Goal: Task Accomplishment & Management: Complete application form

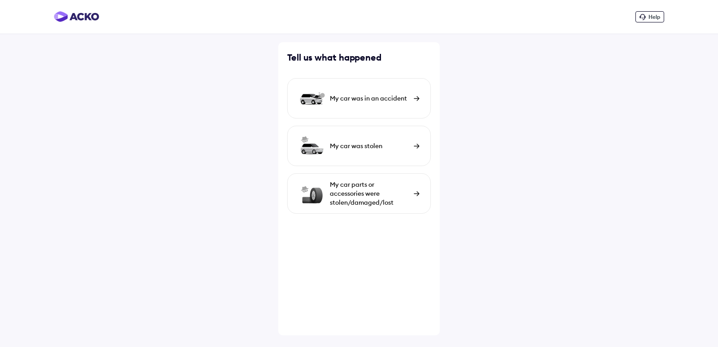
click at [415, 98] on img at bounding box center [417, 98] width 6 height 5
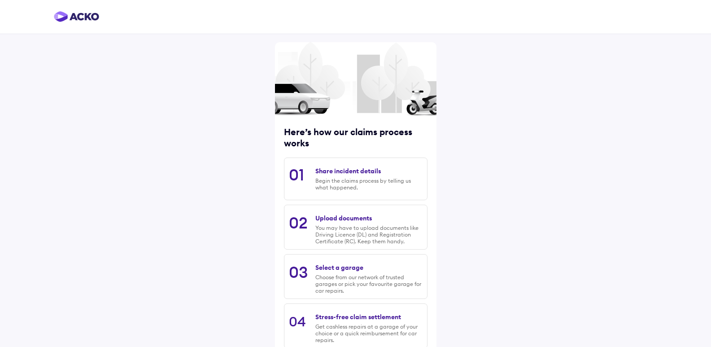
click at [344, 175] on div "Share incident details" at bounding box center [348, 171] width 66 height 8
click at [344, 171] on div "Share incident details" at bounding box center [348, 171] width 66 height 8
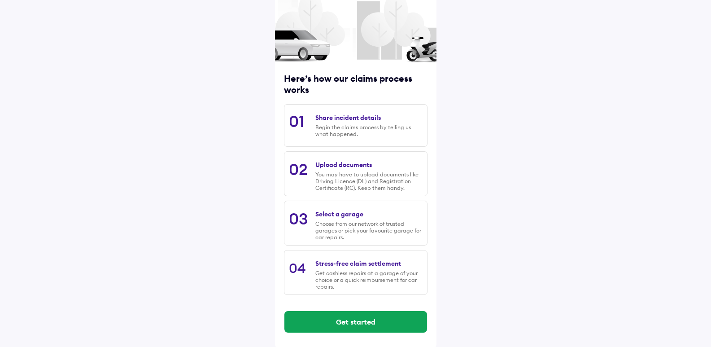
scroll to position [55, 0]
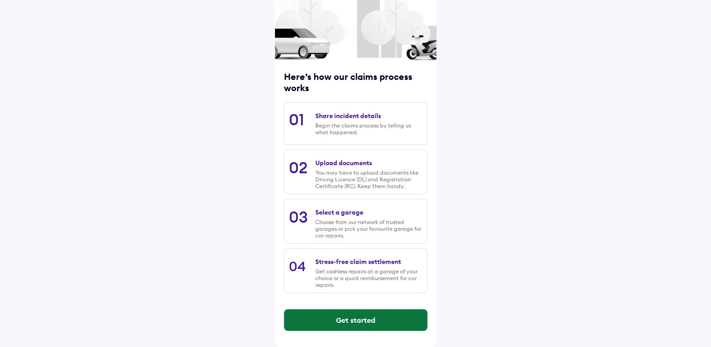
click at [341, 315] on button "Get started" at bounding box center [356, 320] width 143 height 22
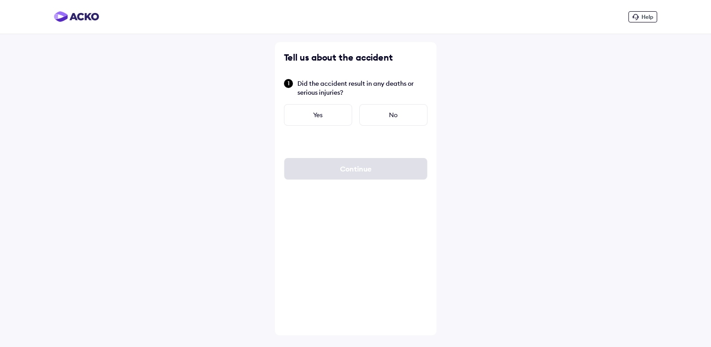
scroll to position [0, 0]
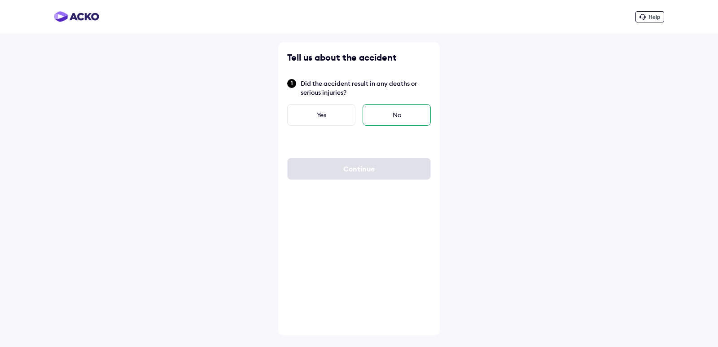
click at [384, 118] on div "No" at bounding box center [397, 115] width 68 height 22
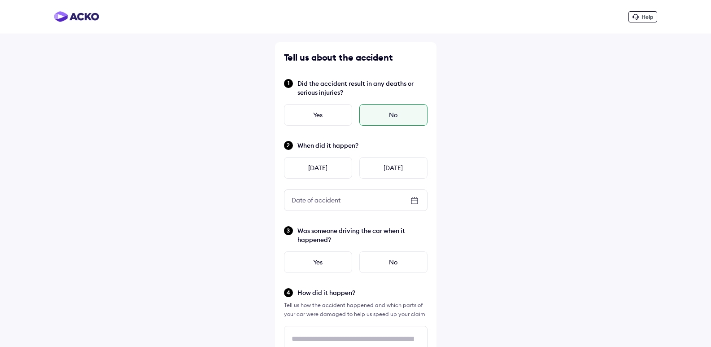
click at [412, 203] on icon at bounding box center [414, 201] width 7 height 6
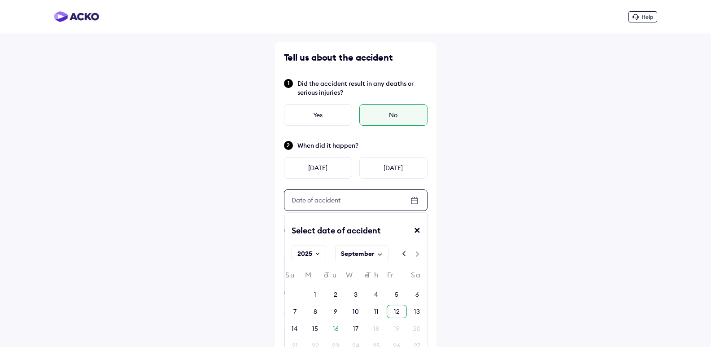
click at [395, 311] on div "12" at bounding box center [397, 311] width 6 height 9
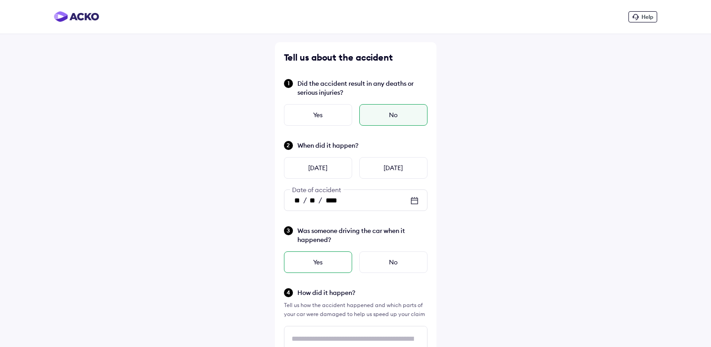
click at [338, 260] on div "Yes" at bounding box center [318, 262] width 68 height 22
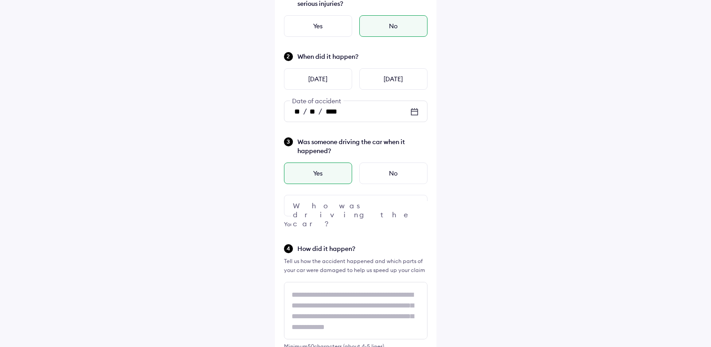
scroll to position [90, 0]
click at [412, 204] on img at bounding box center [414, 204] width 11 height 11
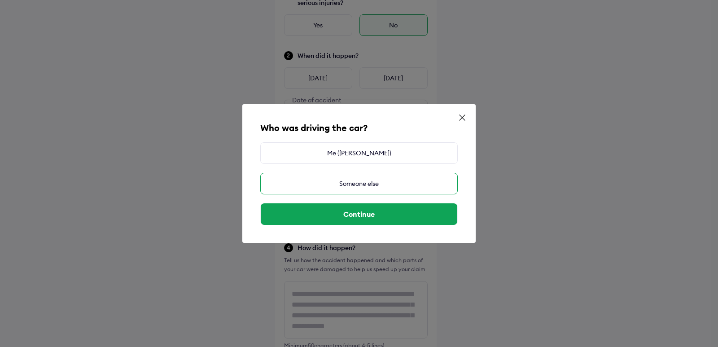
click at [393, 180] on div "Someone else" at bounding box center [358, 184] width 197 height 22
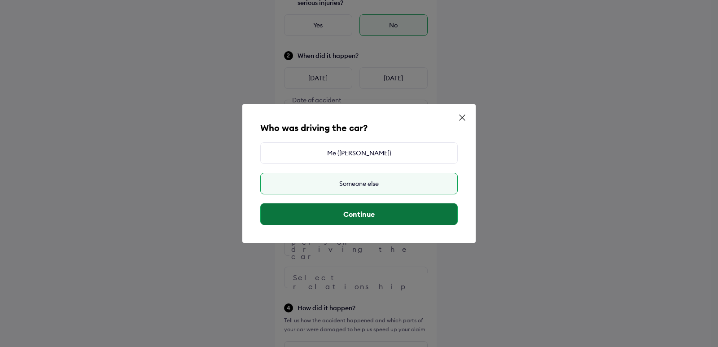
click at [394, 211] on button "Continue" at bounding box center [359, 214] width 197 height 22
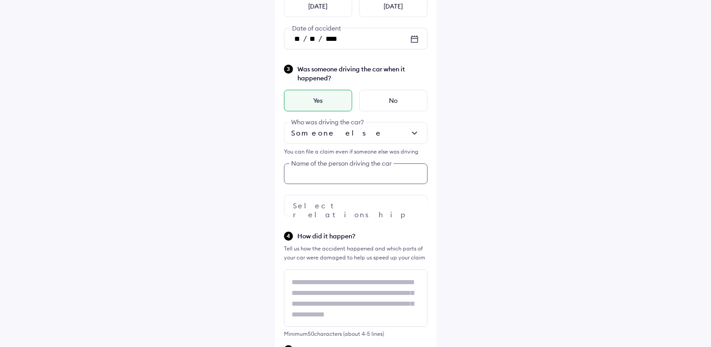
click at [357, 246] on div "Tell us about the accident Did the accident result in any deaths or serious inj…" at bounding box center [356, 275] width 162 height 788
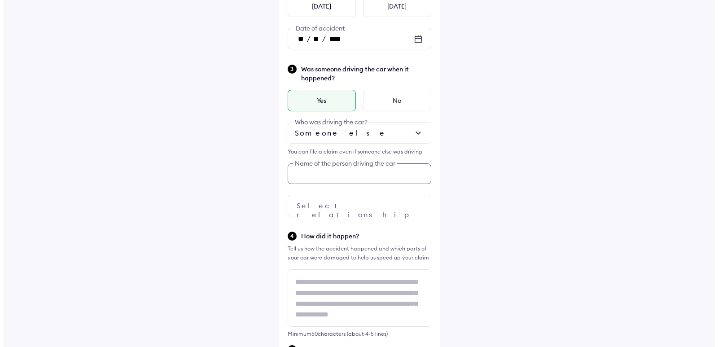
scroll to position [162, 0]
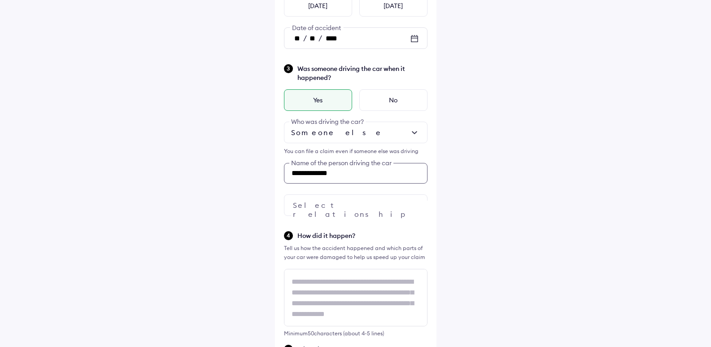
type input "**********"
click at [416, 206] on img at bounding box center [414, 205] width 11 height 11
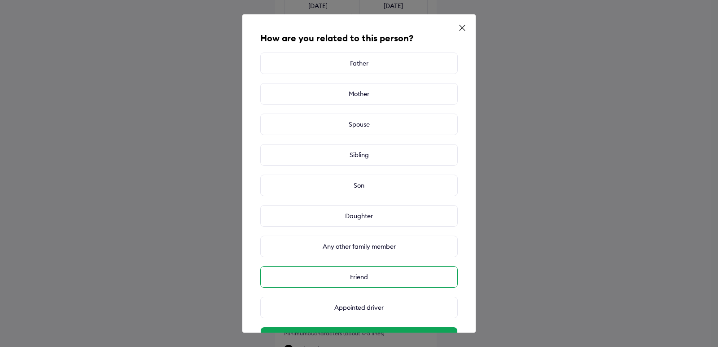
click at [377, 276] on div "Friend" at bounding box center [358, 277] width 197 height 22
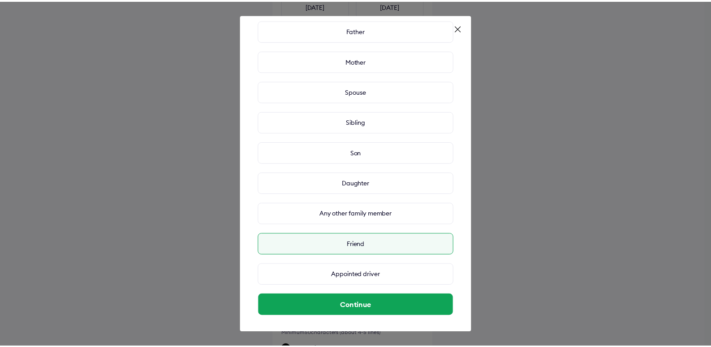
scroll to position [34, 0]
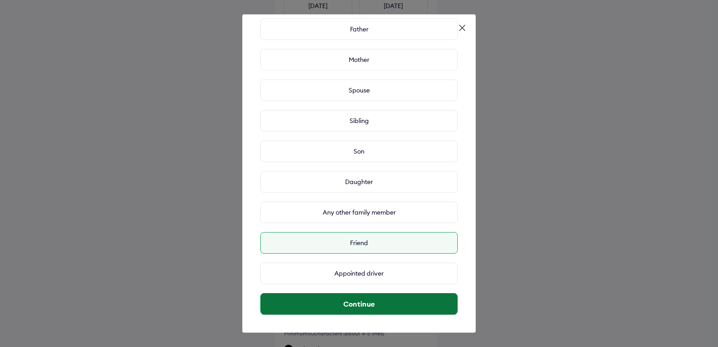
click at [383, 300] on button "Continue" at bounding box center [359, 304] width 197 height 22
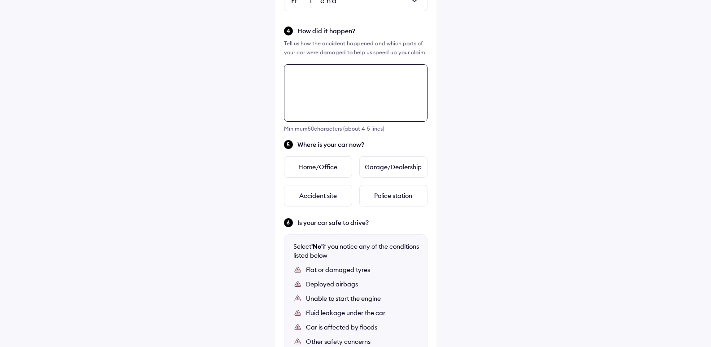
scroll to position [431, 0]
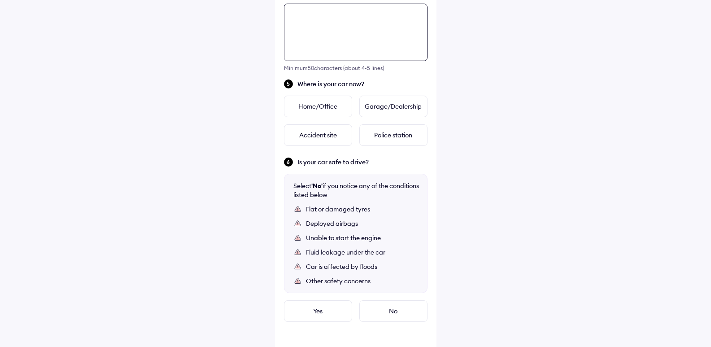
click at [318, 195] on div "**********" at bounding box center [356, 9] width 162 height 788
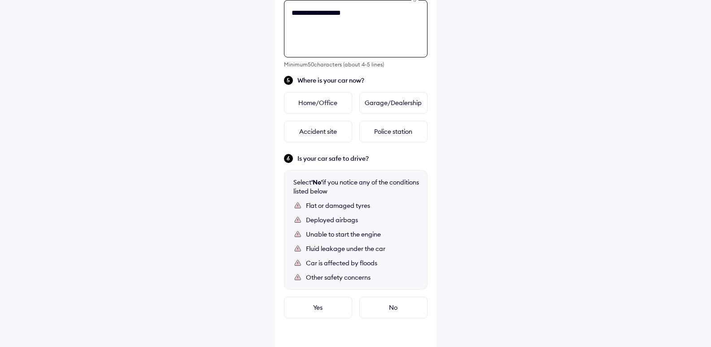
click at [314, 13] on textarea "**********" at bounding box center [356, 28] width 144 height 57
click at [365, 13] on textarea "**********" at bounding box center [356, 28] width 144 height 57
click at [381, 35] on textarea "**********" at bounding box center [356, 28] width 144 height 57
click at [404, 35] on textarea "**********" at bounding box center [356, 28] width 144 height 57
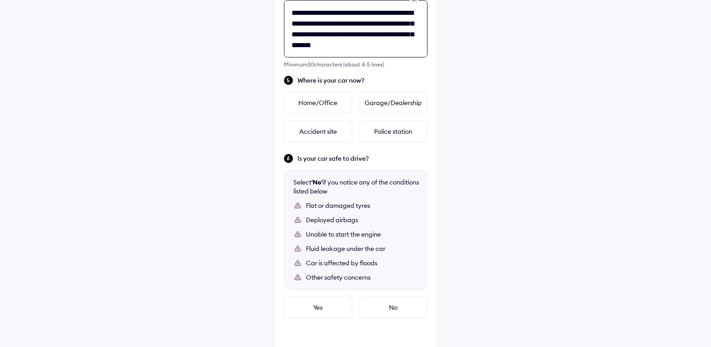
scroll to position [4, 0]
type textarea "**********"
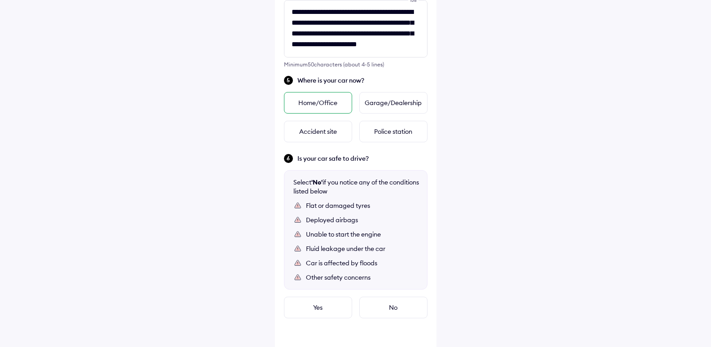
click at [330, 102] on div "Home/Office" at bounding box center [318, 103] width 68 height 22
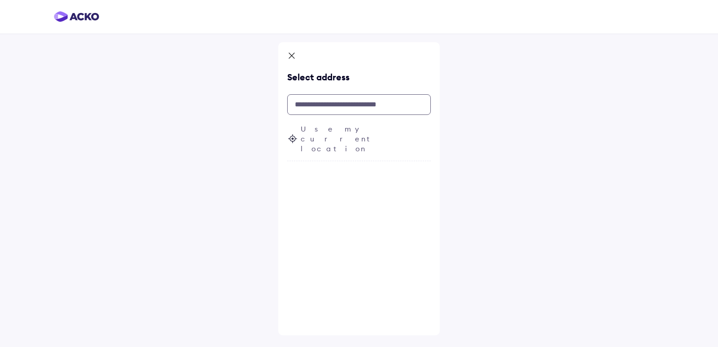
click at [392, 104] on input "text" at bounding box center [359, 104] width 144 height 21
click at [303, 105] on input "text" at bounding box center [359, 104] width 144 height 21
click at [320, 105] on input "text" at bounding box center [359, 104] width 144 height 21
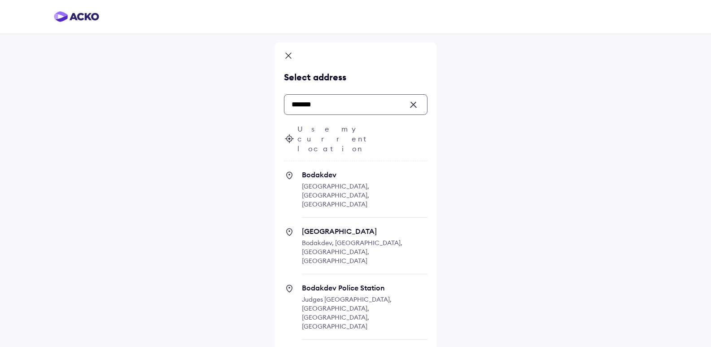
click at [335, 170] on span "Bodakdev" at bounding box center [365, 174] width 126 height 9
type input "*******"
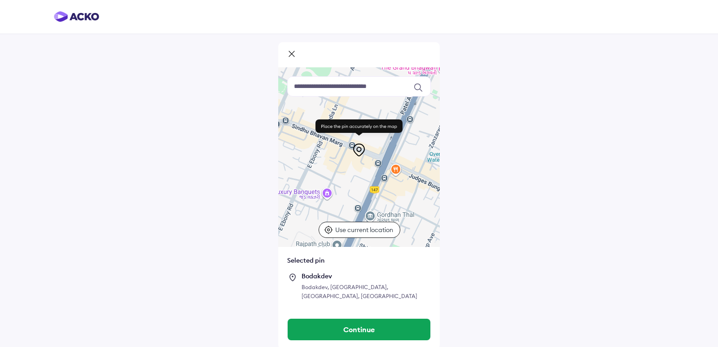
drag, startPoint x: 281, startPoint y: 142, endPoint x: 308, endPoint y: 146, distance: 27.2
click at [308, 146] on div at bounding box center [359, 157] width 162 height 180
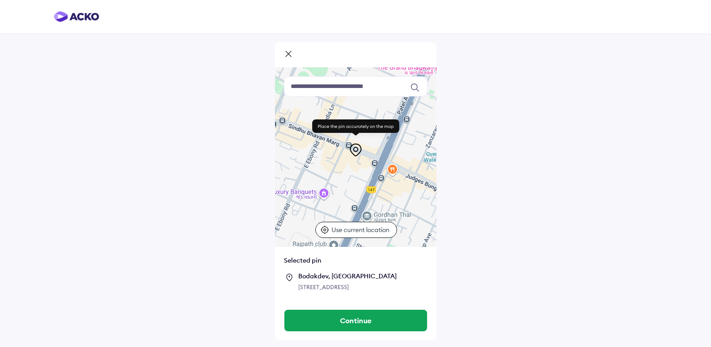
click at [307, 151] on div at bounding box center [356, 157] width 162 height 180
drag, startPoint x: 356, startPoint y: 149, endPoint x: 298, endPoint y: 149, distance: 58.8
click at [298, 149] on div "Keyboard shortcuts Map Data Map data ©2025 Google Map data ©2025 Google 100 m C…" at bounding box center [356, 157] width 162 height 180
click at [300, 149] on div at bounding box center [356, 157] width 162 height 180
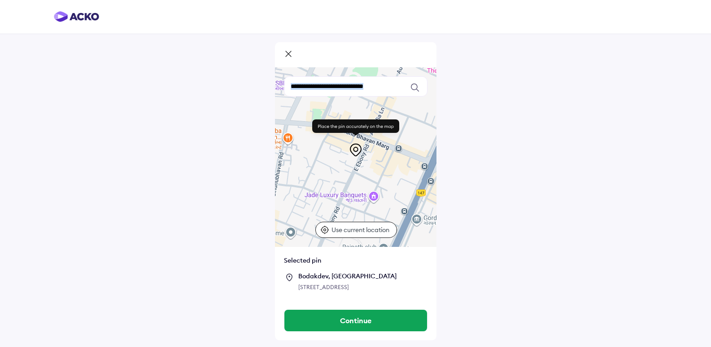
drag, startPoint x: 323, startPoint y: 176, endPoint x: 374, endPoint y: 180, distance: 50.8
click at [374, 180] on div at bounding box center [356, 157] width 162 height 180
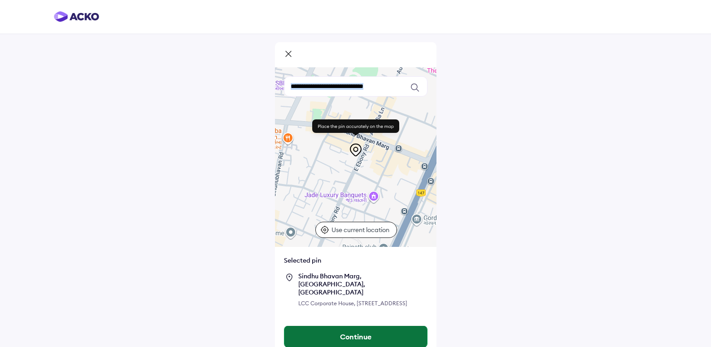
click at [370, 340] on button "Continue" at bounding box center [356, 337] width 143 height 22
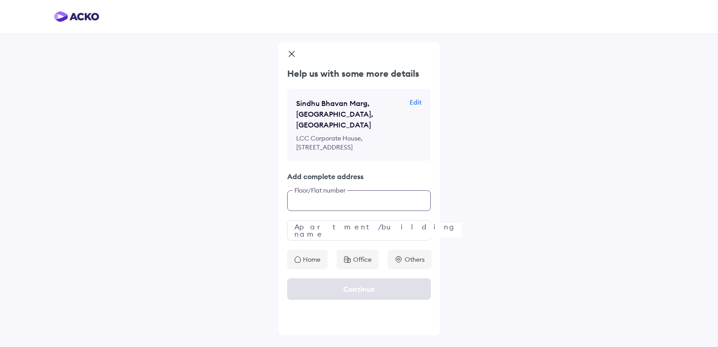
click at [335, 208] on input "text" at bounding box center [359, 200] width 144 height 21
type input "**********"
click at [354, 264] on p "Office" at bounding box center [362, 259] width 18 height 9
click at [324, 241] on input "text" at bounding box center [359, 230] width 144 height 21
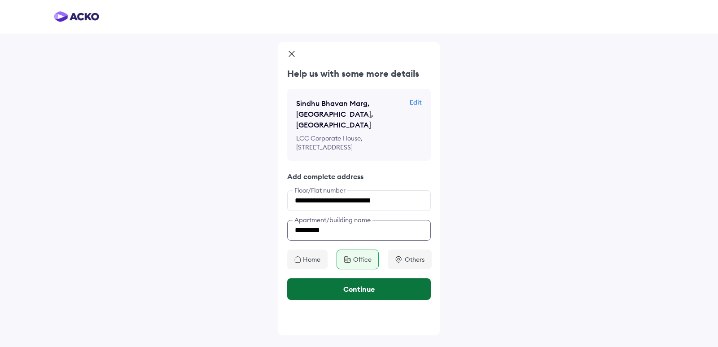
type input "********"
click at [362, 297] on button "Continue" at bounding box center [359, 289] width 144 height 22
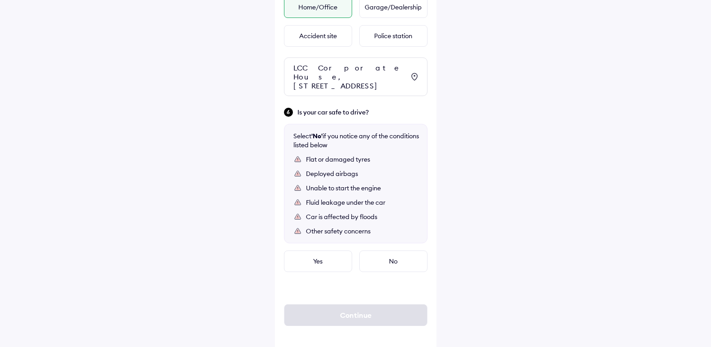
scroll to position [541, 0]
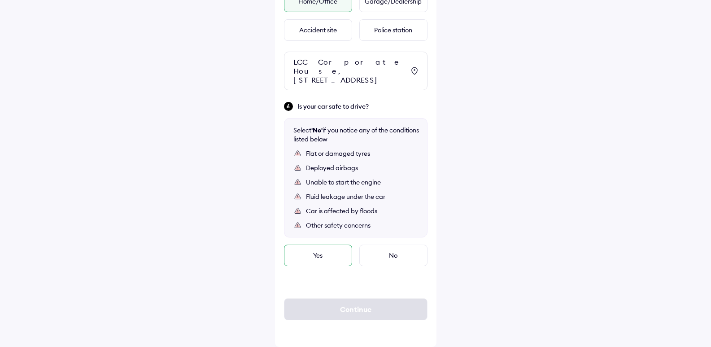
click at [317, 251] on div "Yes" at bounding box center [318, 256] width 68 height 22
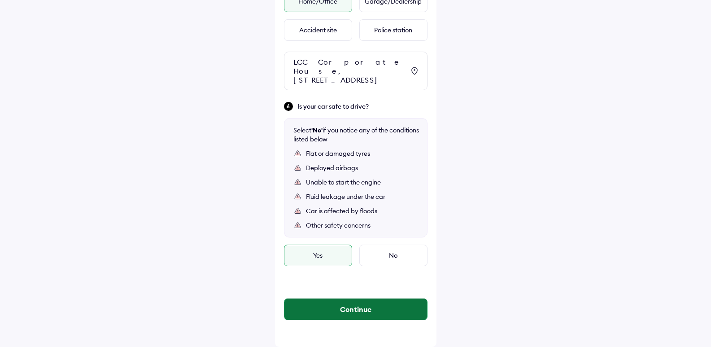
click at [371, 308] on button "Continue" at bounding box center [356, 309] width 143 height 22
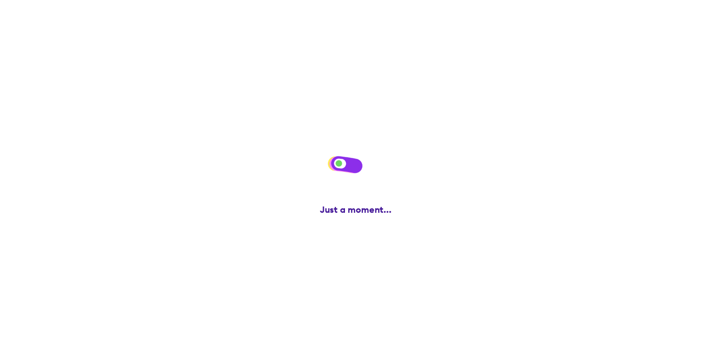
scroll to position [0, 0]
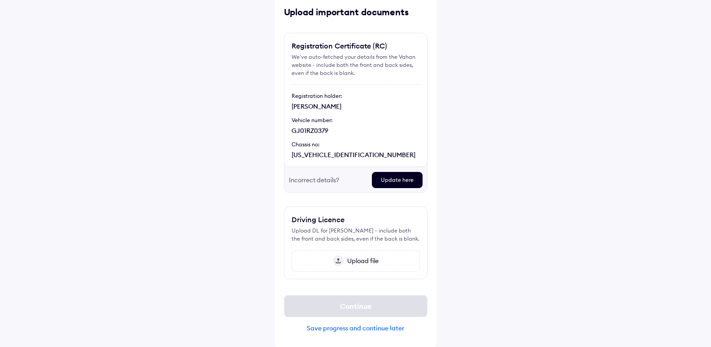
scroll to position [47, 0]
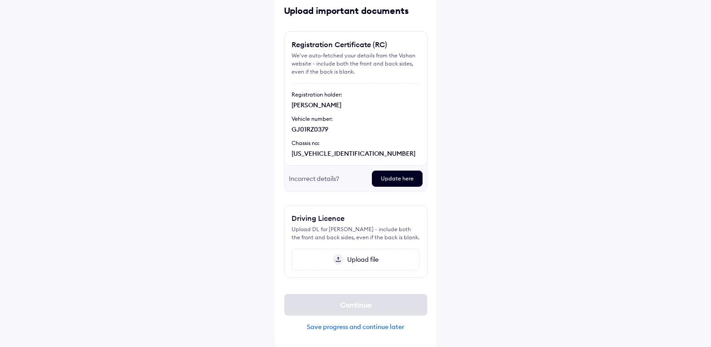
click at [352, 259] on span "Upload file" at bounding box center [361, 259] width 35 height 8
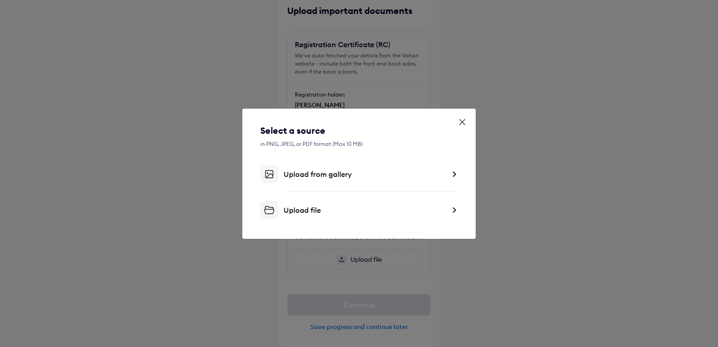
click at [454, 174] on img at bounding box center [454, 174] width 7 height 9
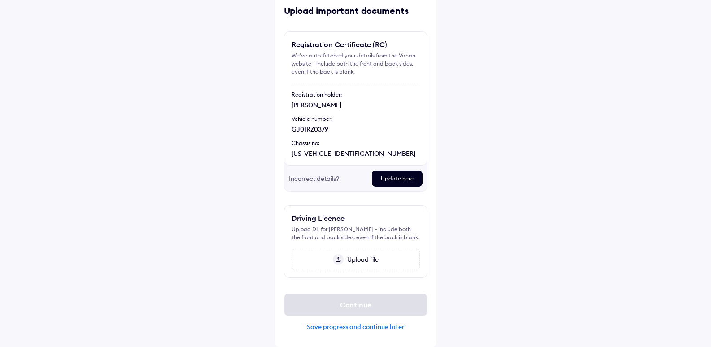
click at [342, 260] on img at bounding box center [338, 259] width 11 height 11
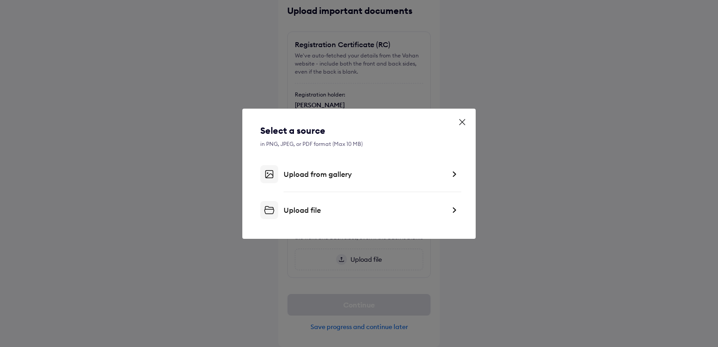
click at [451, 173] on img at bounding box center [454, 174] width 7 height 9
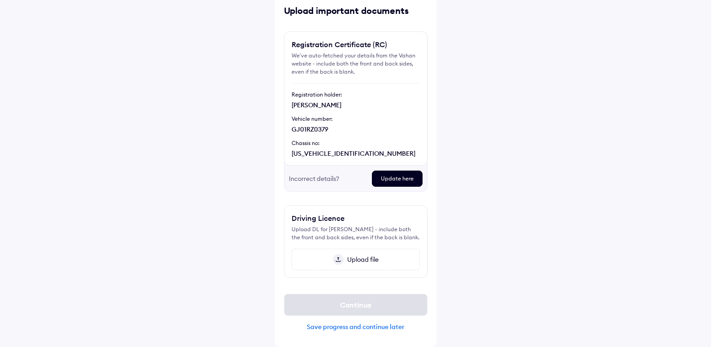
click at [363, 264] on div "Upload file" at bounding box center [356, 260] width 128 height 22
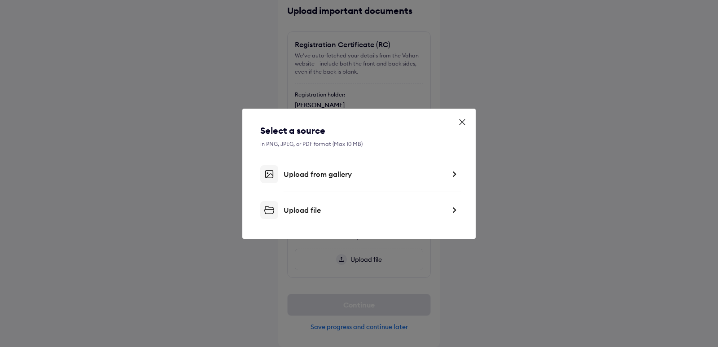
click at [363, 177] on div "Upload from gallery" at bounding box center [365, 174] width 162 height 9
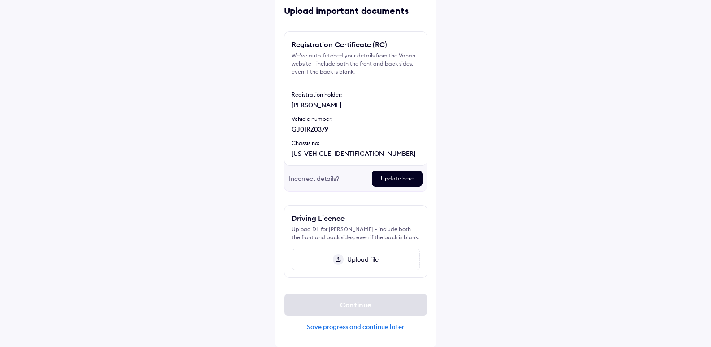
click at [347, 261] on span "Upload file" at bounding box center [361, 259] width 35 height 8
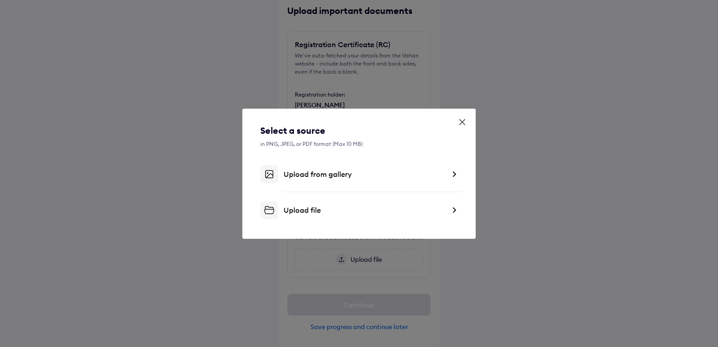
click at [453, 180] on div "Upload from gallery" at bounding box center [358, 174] width 197 height 18
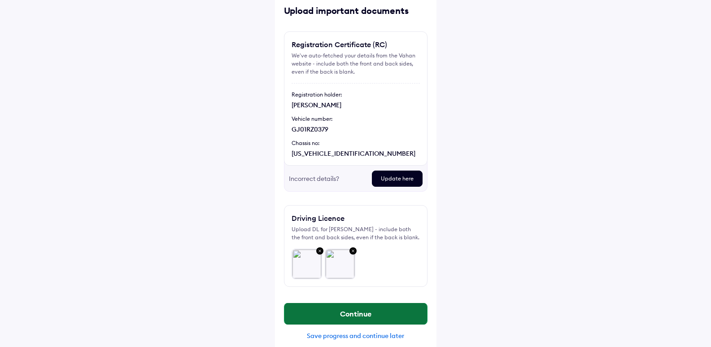
click at [376, 311] on button "Continue" at bounding box center [356, 314] width 143 height 22
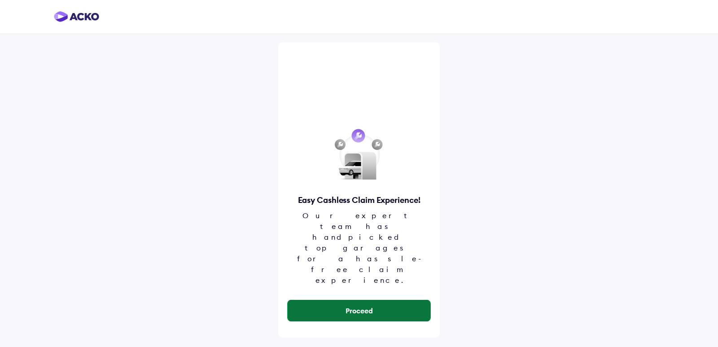
click at [353, 300] on button "Proceed" at bounding box center [359, 311] width 143 height 22
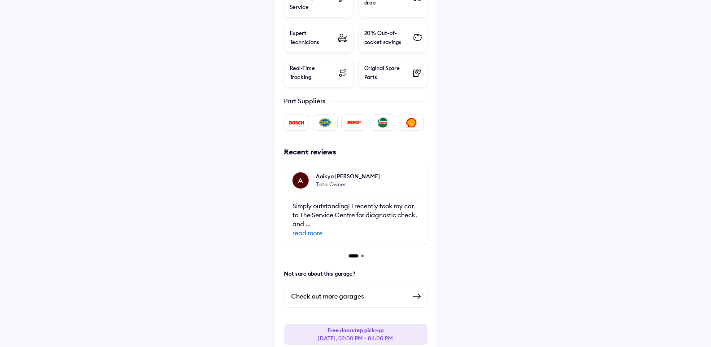
scroll to position [338, 0]
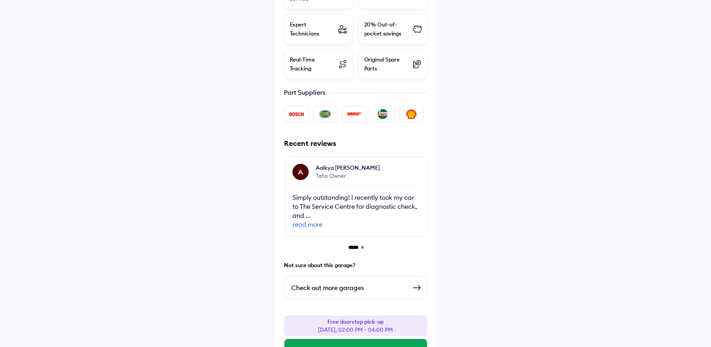
click at [416, 282] on img at bounding box center [417, 287] width 11 height 11
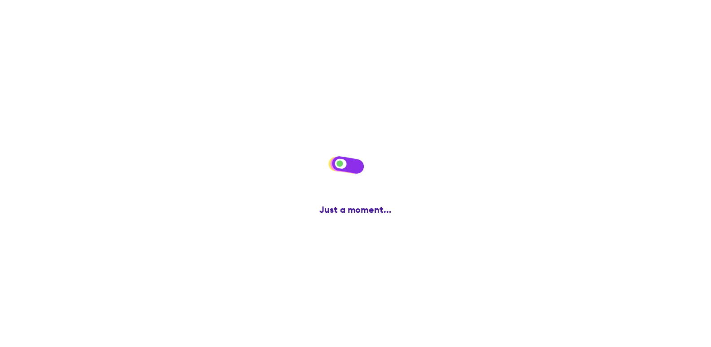
scroll to position [0, 0]
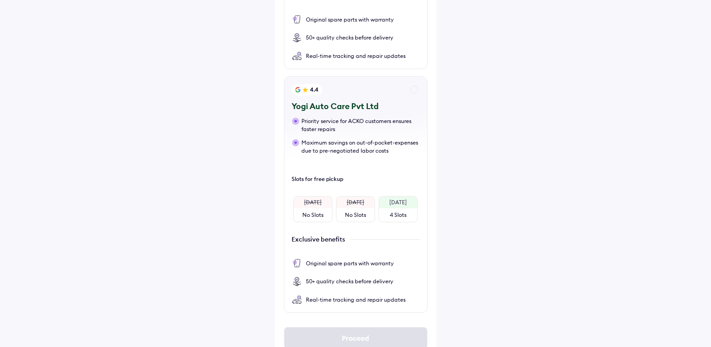
scroll to position [324, 0]
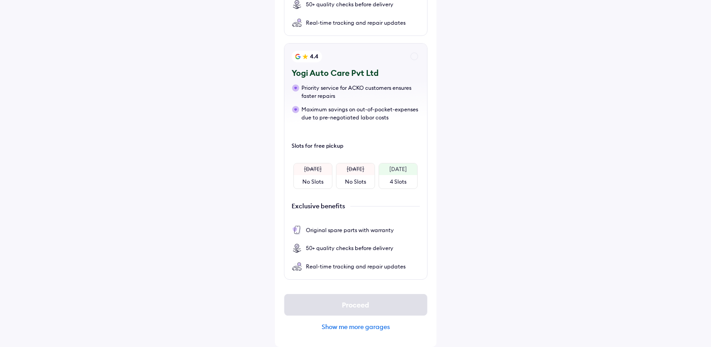
click at [357, 327] on div "Show me more garages" at bounding box center [356, 327] width 144 height 8
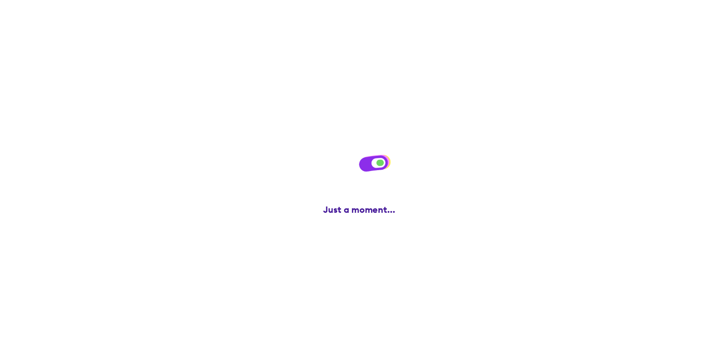
scroll to position [0, 0]
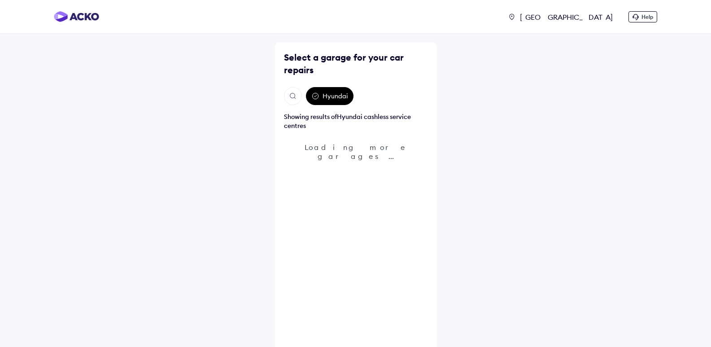
click at [295, 99] on img "Open search" at bounding box center [293, 96] width 8 height 8
click at [324, 96] on input "text" at bounding box center [342, 96] width 117 height 18
type input "****"
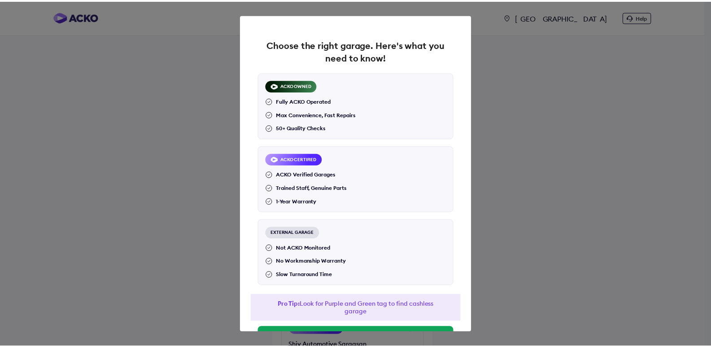
scroll to position [34, 0]
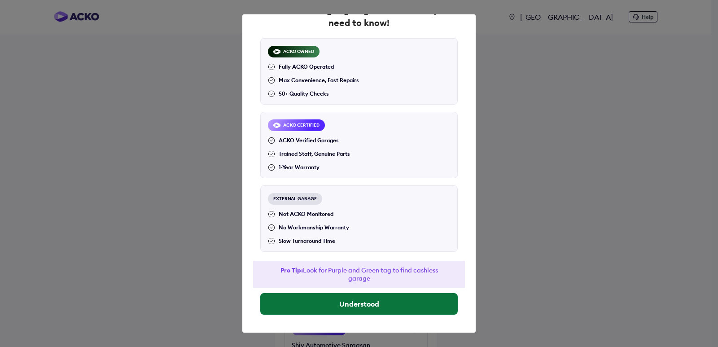
click at [375, 299] on button "Understood" at bounding box center [358, 304] width 197 height 22
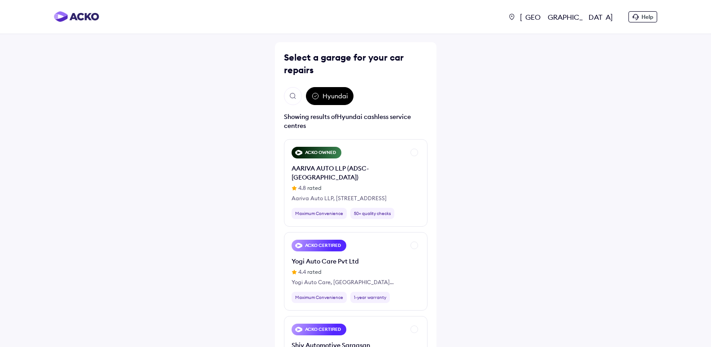
click at [293, 95] on img "Open search" at bounding box center [293, 96] width 8 height 8
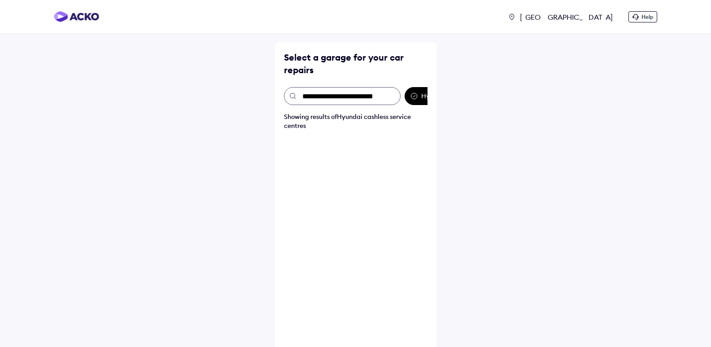
type input "**********"
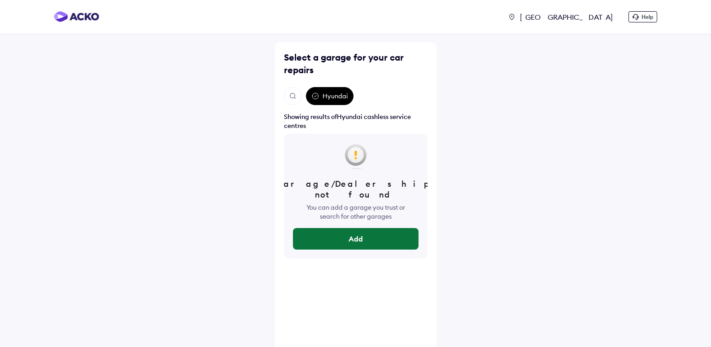
click at [362, 229] on button "Add" at bounding box center [356, 239] width 126 height 22
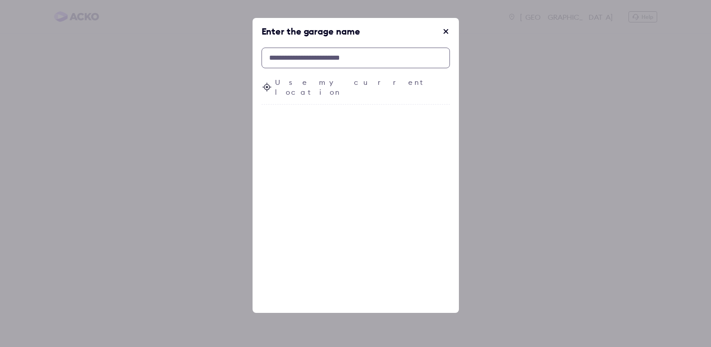
click at [326, 57] on input "text" at bounding box center [356, 58] width 188 height 21
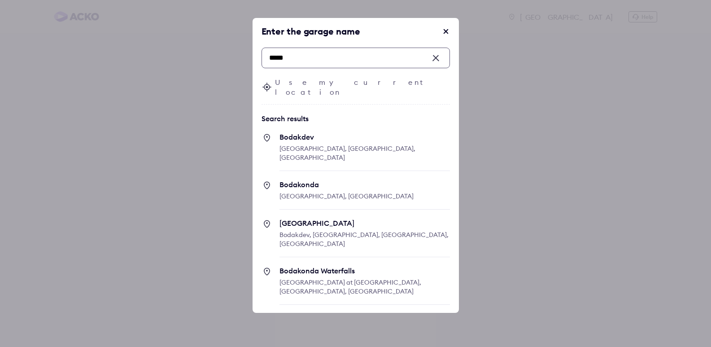
click at [321, 132] on span "Bodakdev" at bounding box center [365, 136] width 171 height 9
type input "*****"
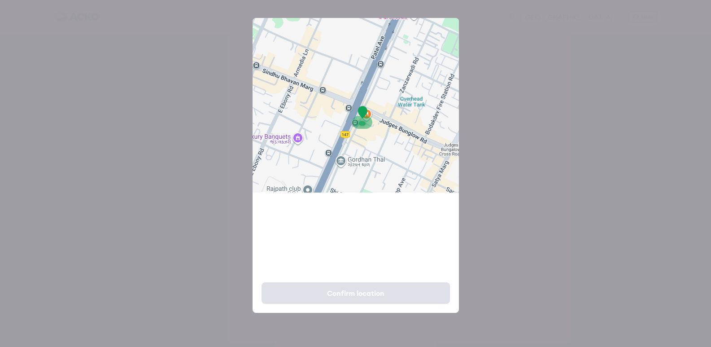
click at [277, 108] on div at bounding box center [356, 105] width 206 height 175
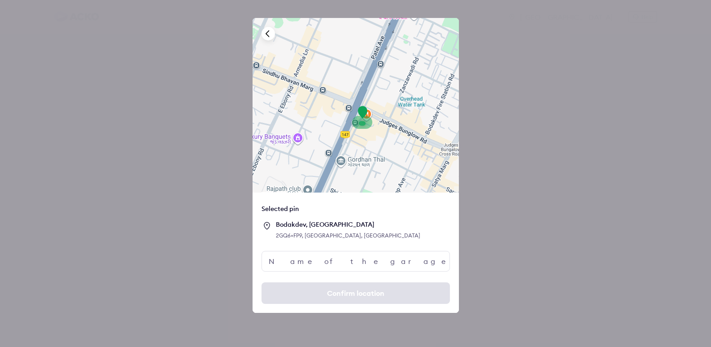
drag, startPoint x: 362, startPoint y: 113, endPoint x: 346, endPoint y: 111, distance: 15.8
click at [346, 111] on div "Keyboard shortcuts Map Data Map data ©2025 Google Map data ©2025 Google 100 m C…" at bounding box center [356, 105] width 206 height 175
click at [299, 258] on input "text" at bounding box center [356, 261] width 188 height 21
type input "**********"
click at [271, 114] on div at bounding box center [356, 105] width 206 height 175
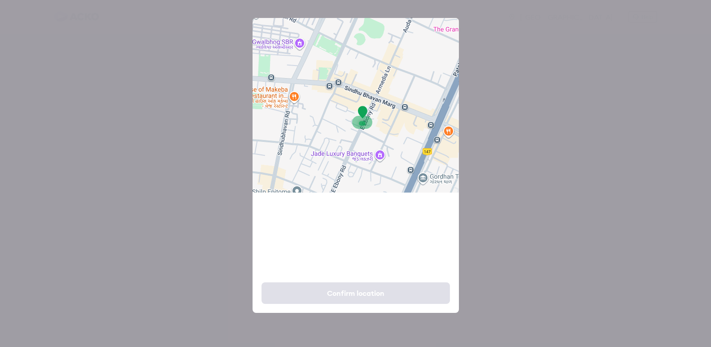
drag, startPoint x: 308, startPoint y: 115, endPoint x: 392, endPoint y: 131, distance: 85.0
click at [392, 131] on div at bounding box center [356, 105] width 206 height 175
click at [353, 121] on div "Keyboard shortcuts Map Data Map data ©2025 Google Map data ©2025 Google 100 m C…" at bounding box center [356, 105] width 206 height 175
drag, startPoint x: 526, startPoint y: 161, endPoint x: 523, endPoint y: 171, distance: 10.4
click at [523, 171] on div "**********" at bounding box center [355, 173] width 711 height 347
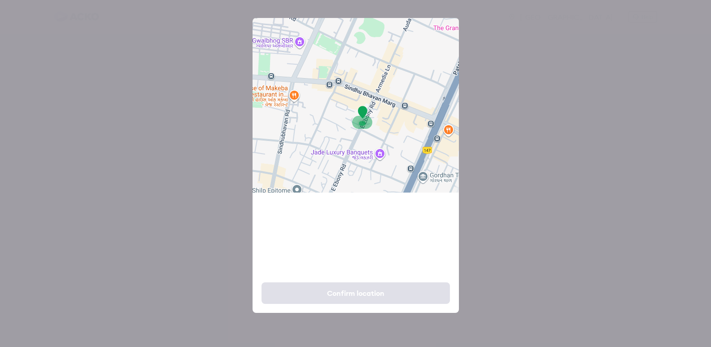
drag, startPoint x: 203, startPoint y: 187, endPoint x: 198, endPoint y: 195, distance: 9.5
click at [198, 195] on div "**********" at bounding box center [355, 173] width 711 height 347
drag, startPoint x: 220, startPoint y: 157, endPoint x: 205, endPoint y: 161, distance: 15.5
click at [205, 161] on div "**********" at bounding box center [355, 173] width 711 height 347
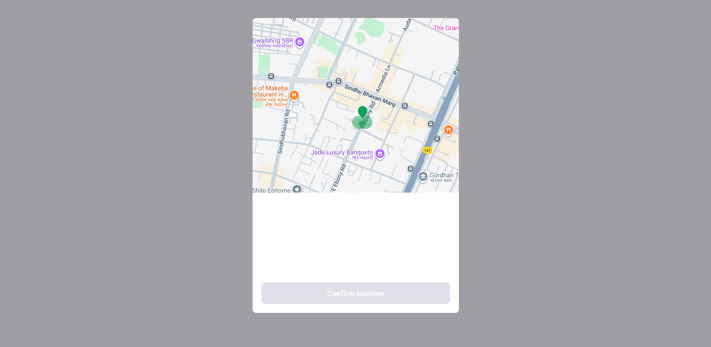
drag, startPoint x: 181, startPoint y: 140, endPoint x: 159, endPoint y: 151, distance: 24.1
click at [159, 151] on div "**********" at bounding box center [355, 173] width 711 height 347
drag, startPoint x: 608, startPoint y: 88, endPoint x: 665, endPoint y: 101, distance: 58.2
click at [572, 105] on div "**********" at bounding box center [355, 173] width 711 height 347
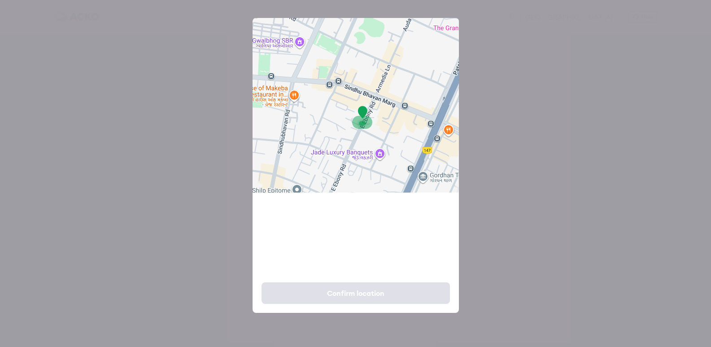
drag, startPoint x: 240, startPoint y: 79, endPoint x: 193, endPoint y: 97, distance: 50.8
click at [194, 97] on div "**********" at bounding box center [355, 173] width 711 height 347
drag, startPoint x: 124, startPoint y: 88, endPoint x: 149, endPoint y: 103, distance: 29.2
click at [94, 107] on div "**********" at bounding box center [355, 173] width 711 height 347
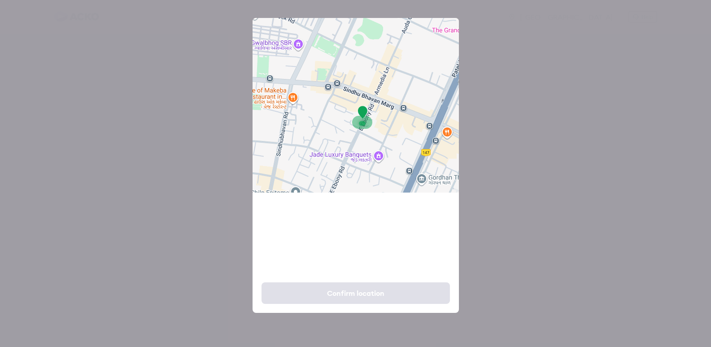
drag, startPoint x: 345, startPoint y: 135, endPoint x: 340, endPoint y: 138, distance: 5.5
click at [340, 138] on div at bounding box center [356, 105] width 206 height 175
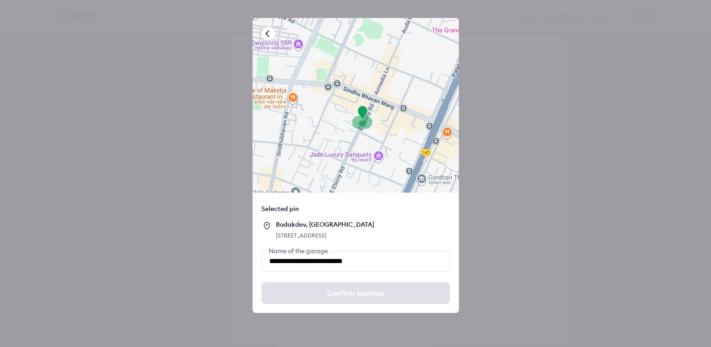
click at [359, 122] on div at bounding box center [362, 123] width 7 height 4
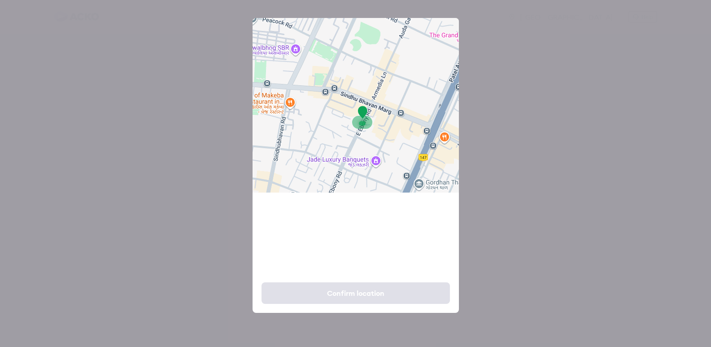
drag, startPoint x: 360, startPoint y: 130, endPoint x: 359, endPoint y: 136, distance: 5.5
click at [359, 136] on div at bounding box center [356, 105] width 206 height 175
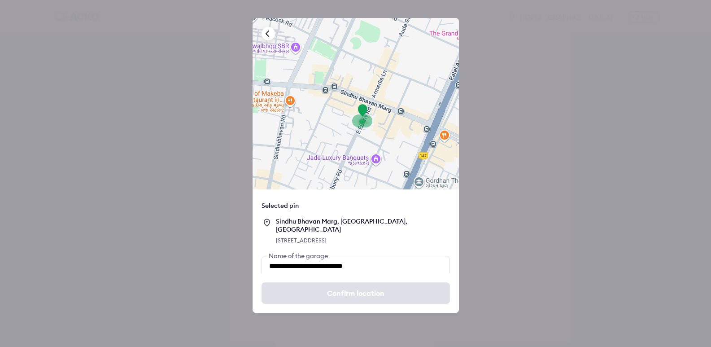
click at [350, 293] on div "Confirm location" at bounding box center [356, 292] width 206 height 39
click at [148, 239] on div "**********" at bounding box center [355, 173] width 711 height 347
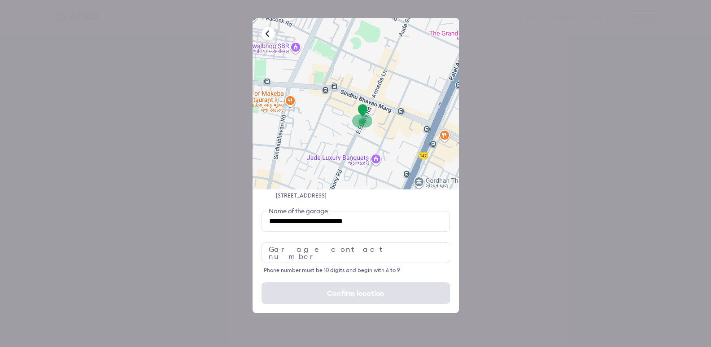
scroll to position [51, 0]
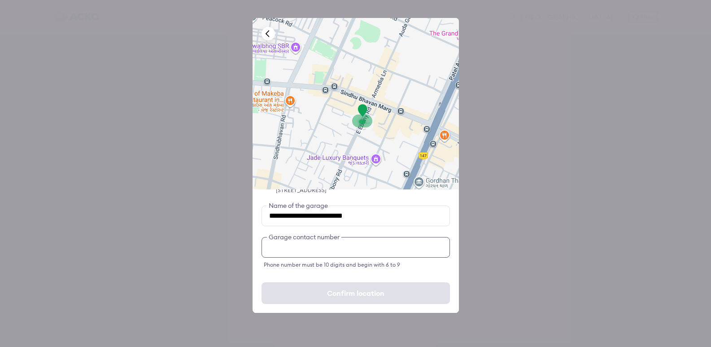
click at [332, 250] on input "number" at bounding box center [356, 247] width 188 height 21
click at [323, 250] on input "number" at bounding box center [356, 247] width 188 height 21
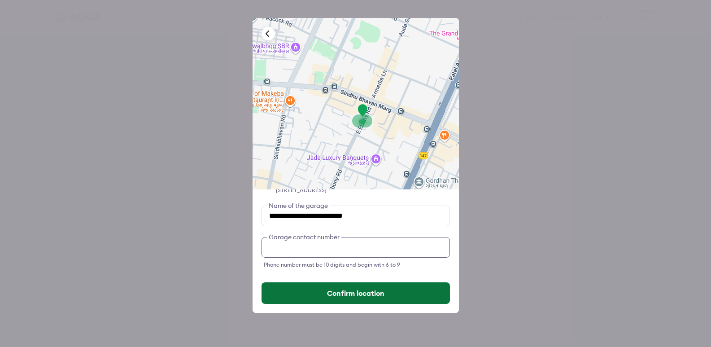
type input "**********"
click at [431, 290] on button "Confirm location" at bounding box center [356, 293] width 188 height 22
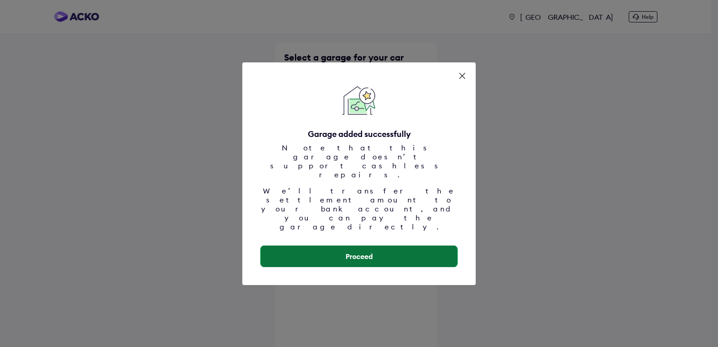
click at [381, 245] on button "Proceed" at bounding box center [359, 256] width 197 height 22
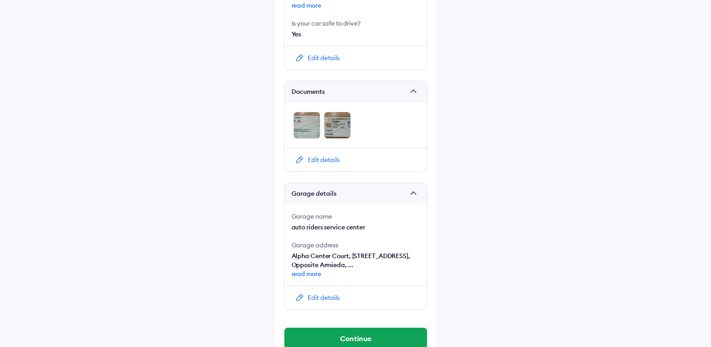
scroll to position [503, 0]
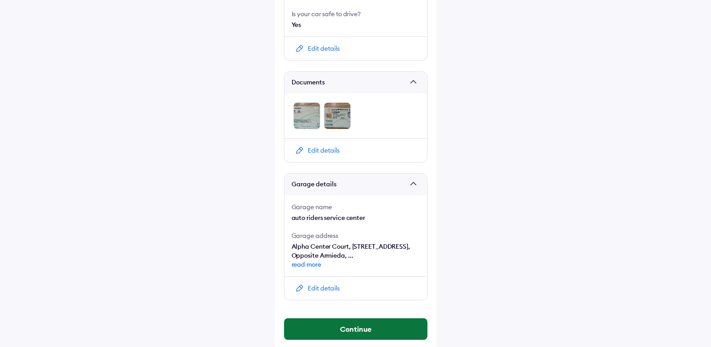
click at [363, 319] on button "Continue" at bounding box center [356, 329] width 143 height 22
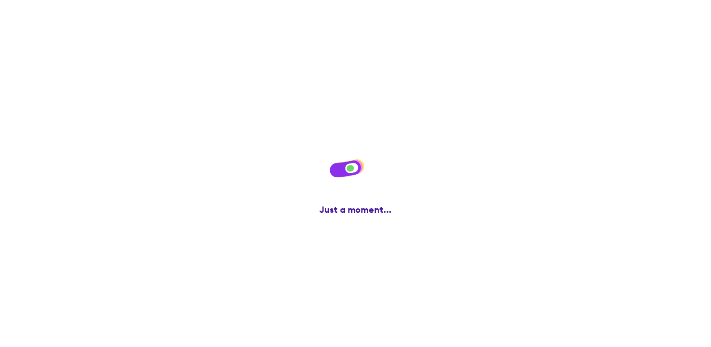
scroll to position [0, 0]
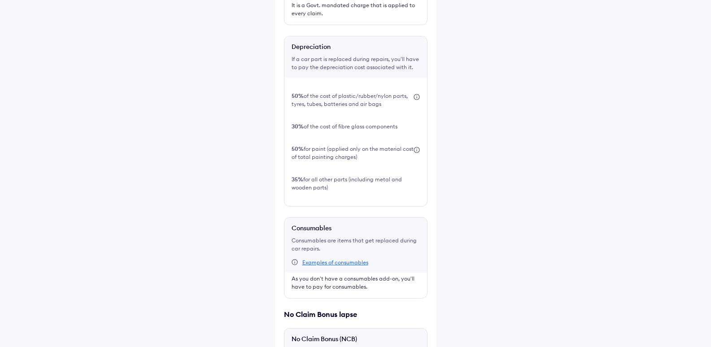
scroll to position [377, 0]
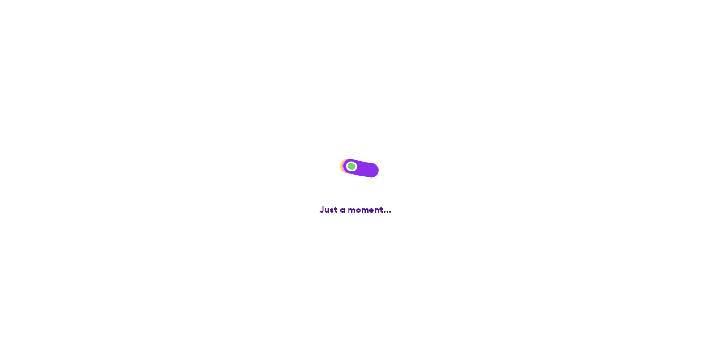
scroll to position [0, 0]
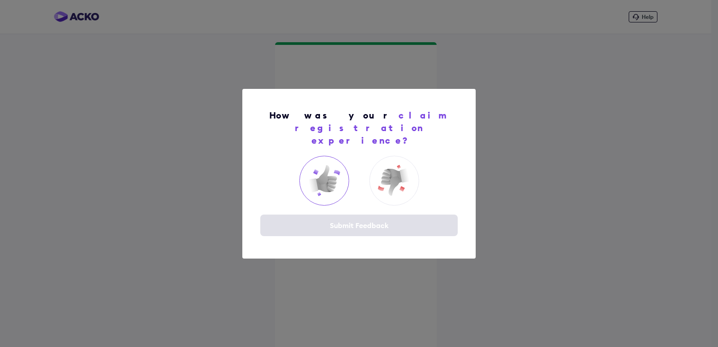
click at [328, 174] on img at bounding box center [324, 180] width 36 height 36
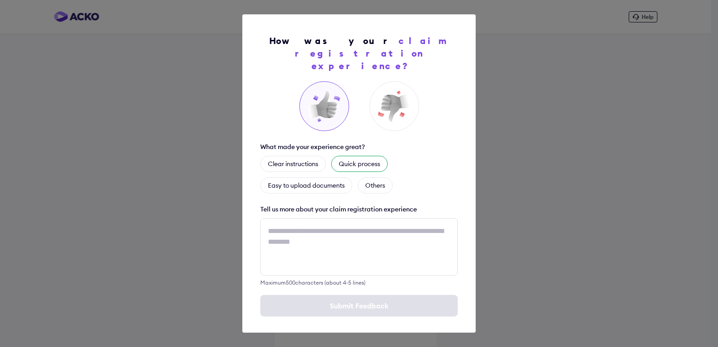
click at [359, 156] on div "Quick process" at bounding box center [359, 164] width 57 height 16
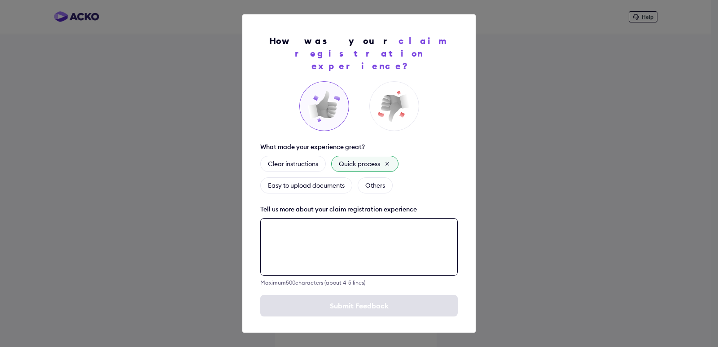
click at [284, 225] on textarea at bounding box center [358, 246] width 197 height 57
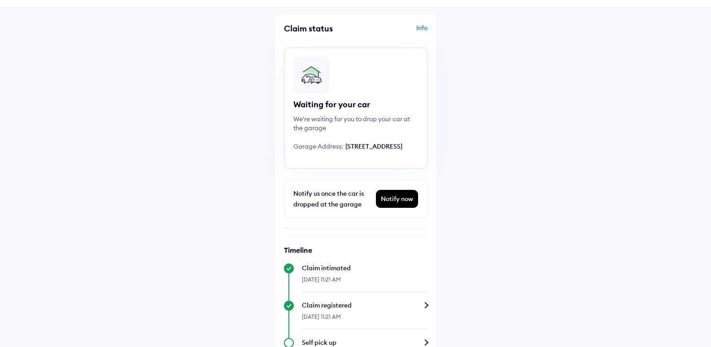
scroll to position [45, 0]
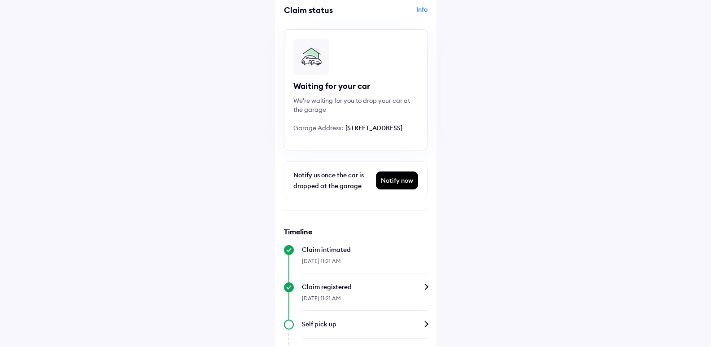
click at [399, 189] on div "Notify now" at bounding box center [397, 180] width 41 height 17
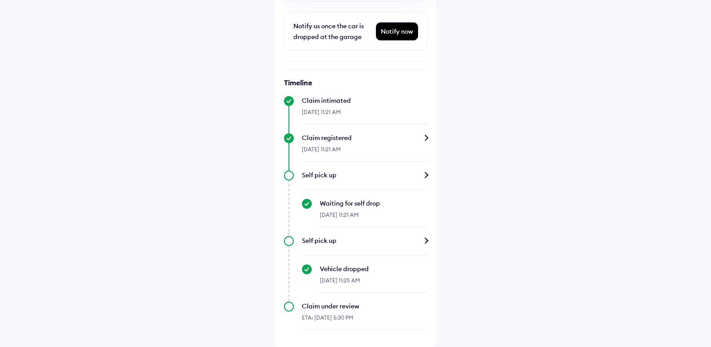
scroll to position [195, 0]
click at [403, 31] on div "Notify now" at bounding box center [397, 30] width 41 height 17
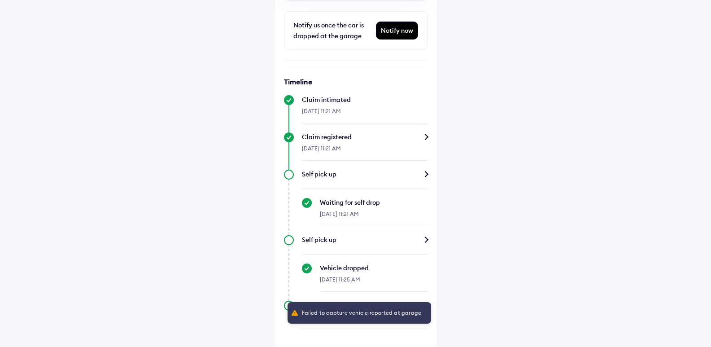
scroll to position [0, 0]
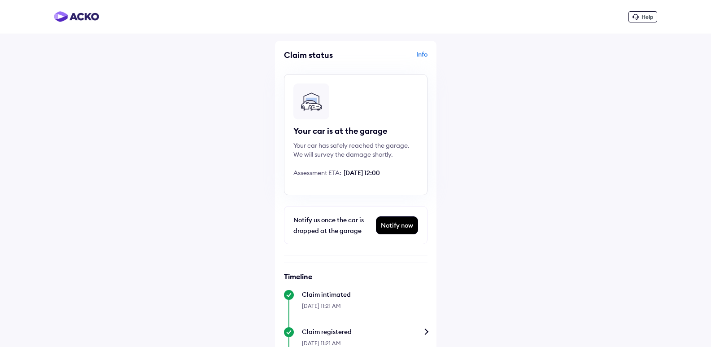
click at [424, 57] on div "Info" at bounding box center [393, 58] width 70 height 17
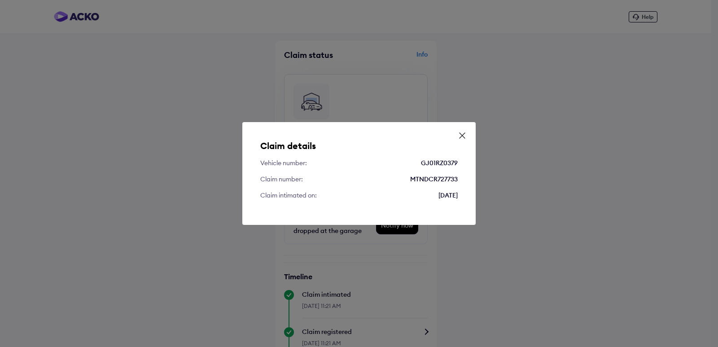
click at [464, 137] on icon at bounding box center [462, 135] width 9 height 9
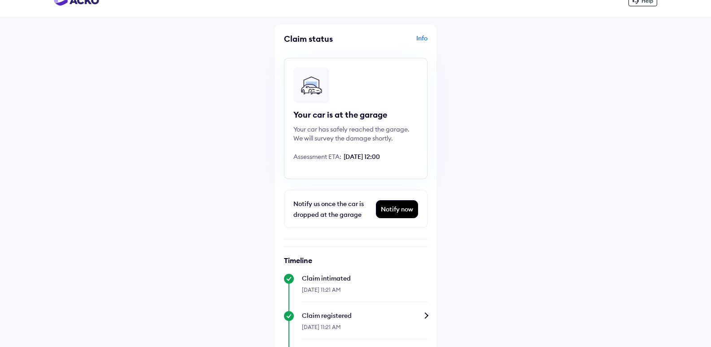
scroll to position [15, 0]
click at [399, 211] on div "Notify now" at bounding box center [397, 210] width 41 height 17
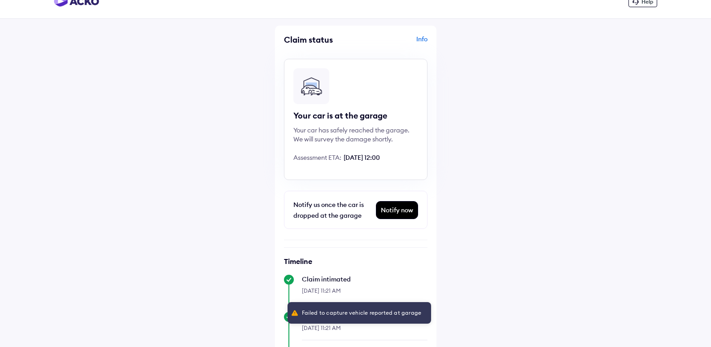
click at [399, 212] on div "Notify now" at bounding box center [397, 210] width 41 height 17
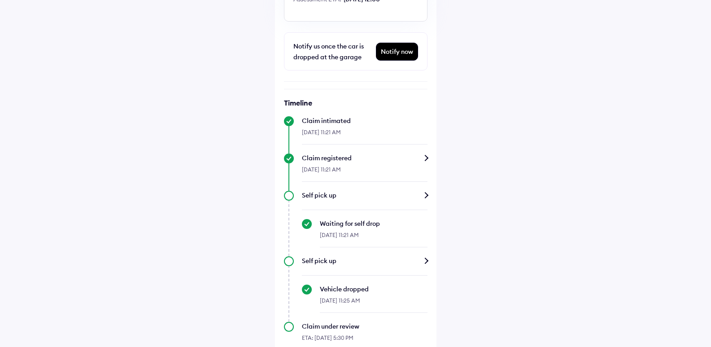
scroll to position [195, 0]
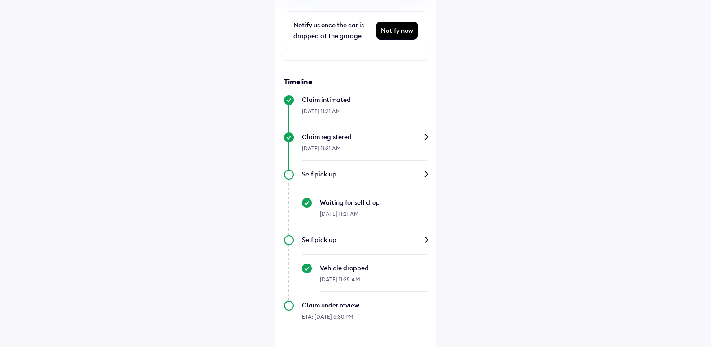
click at [393, 279] on div "17-Sep-2025, 11:25 AM" at bounding box center [374, 281] width 108 height 19
click at [379, 300] on div "Timeline Claim intimated 17-Sep-2025, 11:21 AM Claim registered 17-Sep-2025, 11…" at bounding box center [356, 203] width 144 height 252
click at [383, 308] on div "Claim under review" at bounding box center [365, 305] width 126 height 9
drag, startPoint x: 381, startPoint y: 311, endPoint x: 386, endPoint y: 309, distance: 5.0
click at [382, 311] on div "ETA: [DATE] 5:30 PM" at bounding box center [365, 319] width 126 height 19
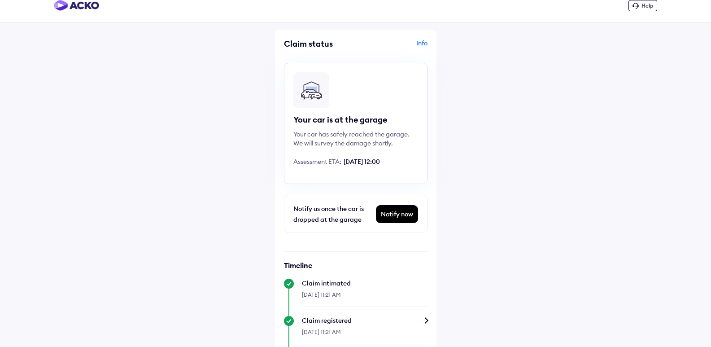
scroll to position [0, 0]
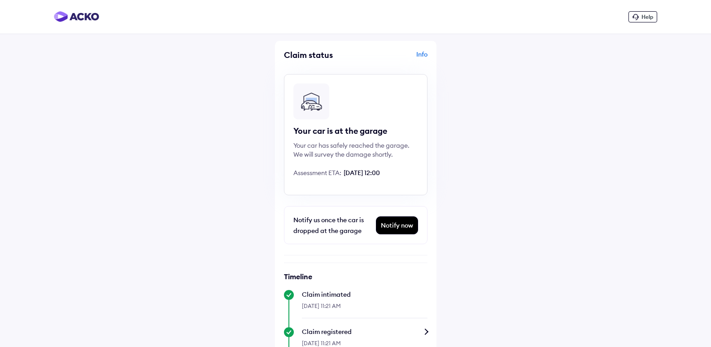
click at [392, 228] on div "Notify now" at bounding box center [397, 225] width 41 height 17
click at [394, 219] on div "Notify now" at bounding box center [397, 225] width 41 height 17
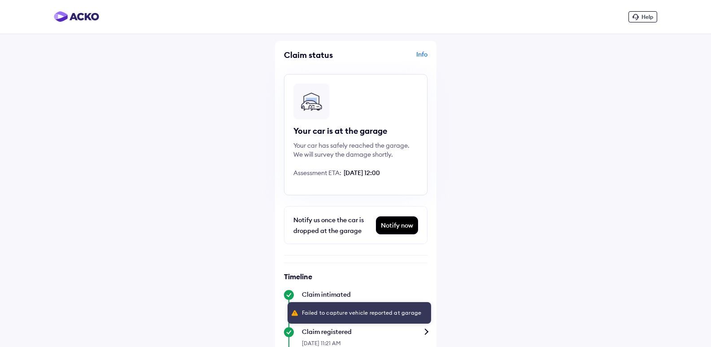
click at [326, 228] on div "Notify us once the car is dropped at the garage" at bounding box center [333, 226] width 80 height 22
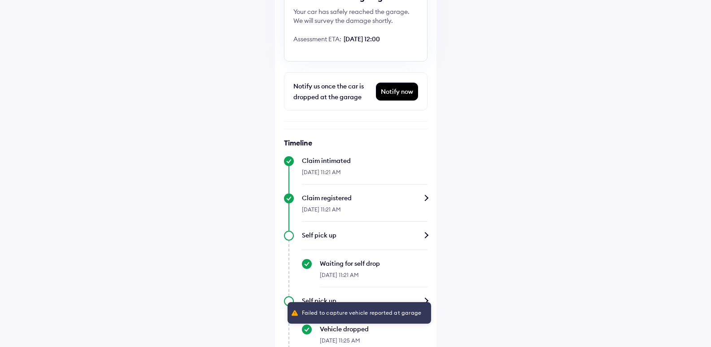
scroll to position [135, 0]
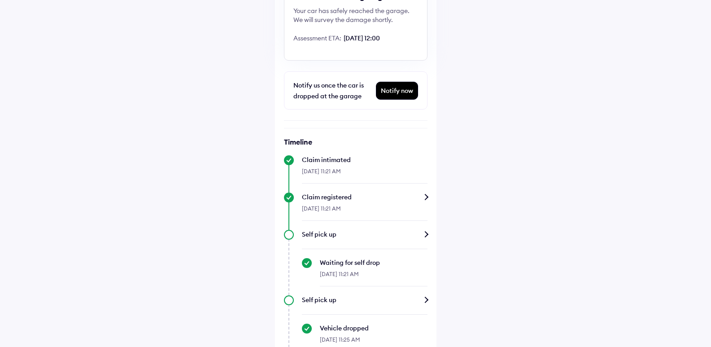
click at [328, 88] on div "Notify us once the car is dropped at the garage" at bounding box center [333, 91] width 80 height 22
click at [328, 87] on div "Notify us once the car is dropped at the garage" at bounding box center [333, 91] width 80 height 22
click at [328, 86] on div "Notify us once the car is dropped at the garage" at bounding box center [333, 91] width 80 height 22
click at [270, 91] on div "Help Claim status Info Your car is at the garage Your car has safely reached th…" at bounding box center [355, 136] width 711 height 542
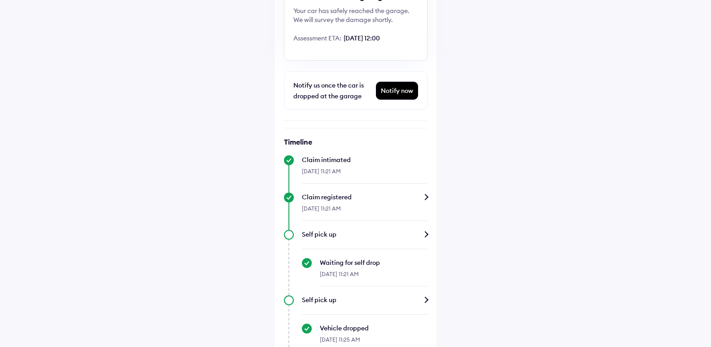
click at [264, 96] on div "Help Claim status Info Your car is at the garage Your car has safely reached th…" at bounding box center [355, 136] width 711 height 542
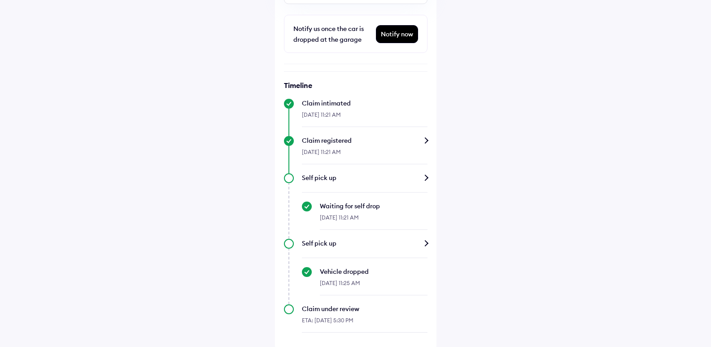
scroll to position [195, 0]
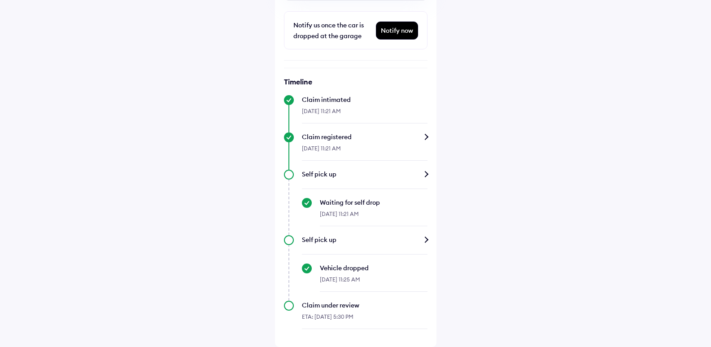
click at [374, 317] on div "ETA: [DATE] 5:30 PM" at bounding box center [365, 319] width 126 height 19
click at [394, 315] on div "ETA: [DATE] 5:30 PM" at bounding box center [365, 319] width 126 height 19
click at [418, 238] on div "Self pick up" at bounding box center [365, 239] width 126 height 9
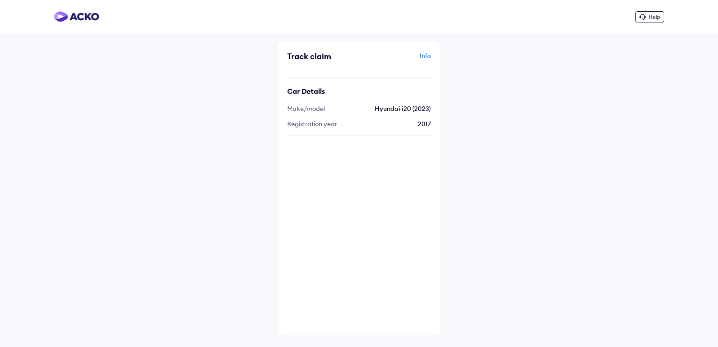
click at [164, 123] on div "Help Track claim Info Car Details Make/model Hyundai i20 (2023) Registration ye…" at bounding box center [359, 173] width 718 height 347
click at [248, 181] on div "Help Track claim Info Car Details Make/model Hyundai i20 (2023) Registration ye…" at bounding box center [359, 173] width 718 height 347
click at [634, 203] on div "Help Track claim Info Car Details Make/model Hyundai i20 (2023) Registration ye…" at bounding box center [359, 173] width 718 height 347
